Goal: Task Accomplishment & Management: Manage account settings

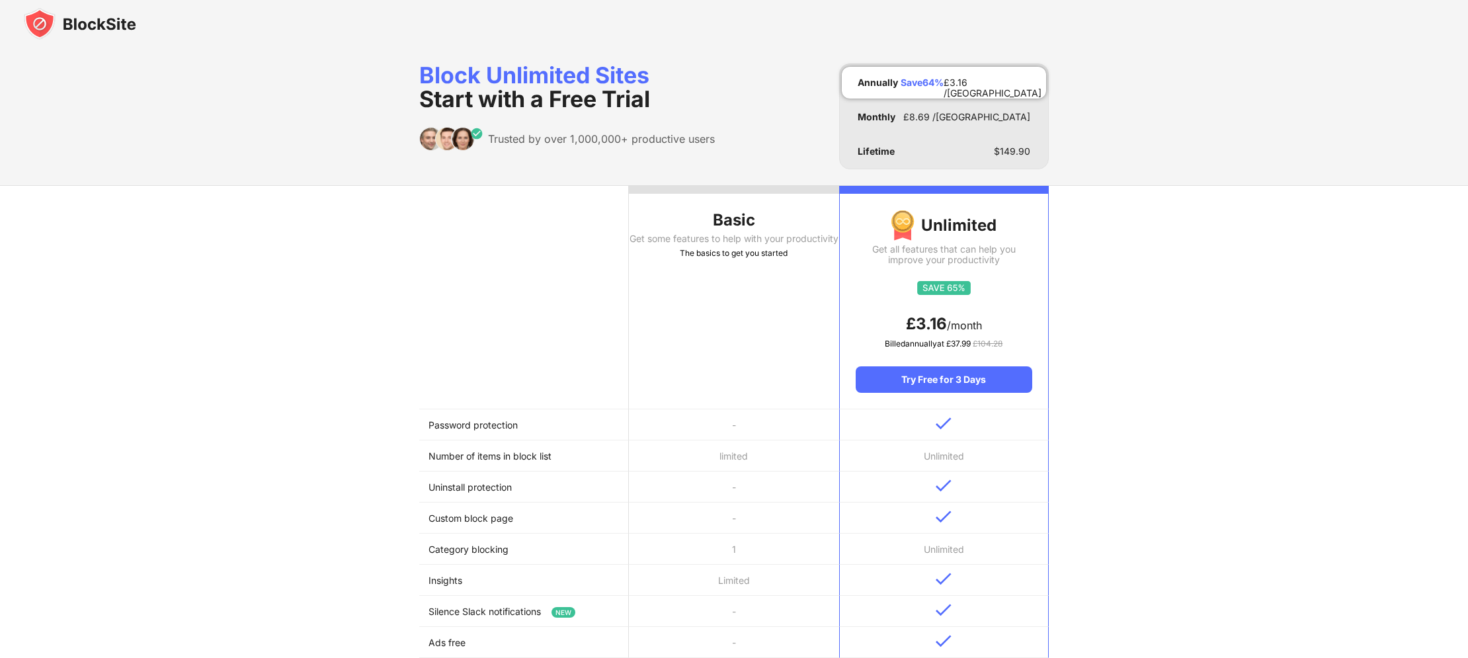
click at [100, 27] on img at bounding box center [80, 24] width 112 height 32
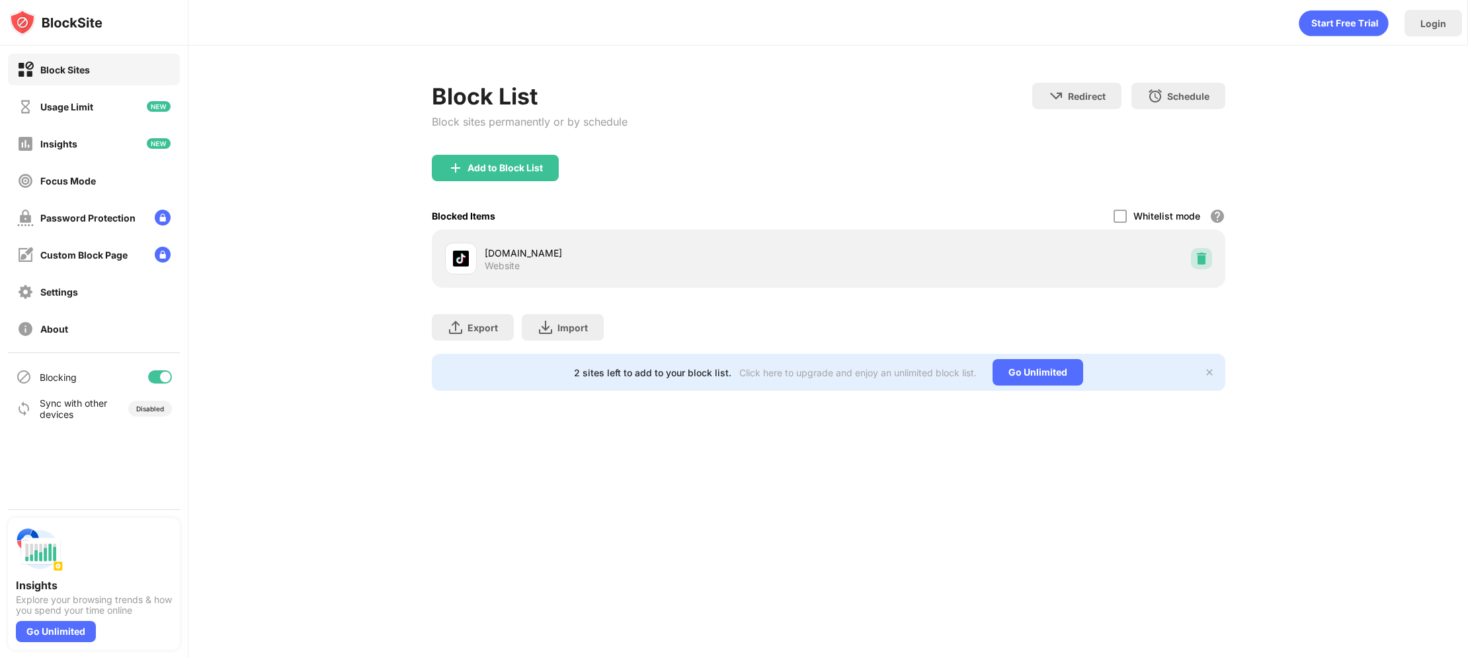
click at [1204, 257] on img at bounding box center [1201, 258] width 13 height 13
